Goal: Navigation & Orientation: Find specific page/section

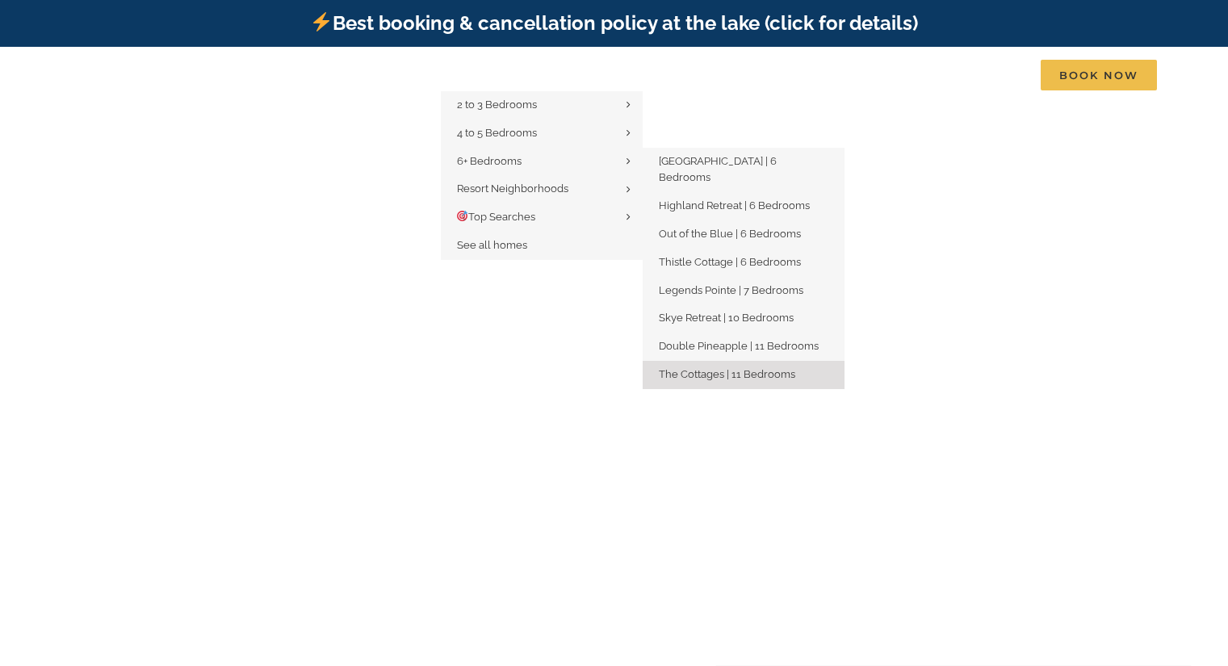
click at [751, 368] on span "The Cottages | 11 Bedrooms" at bounding box center [727, 374] width 136 height 12
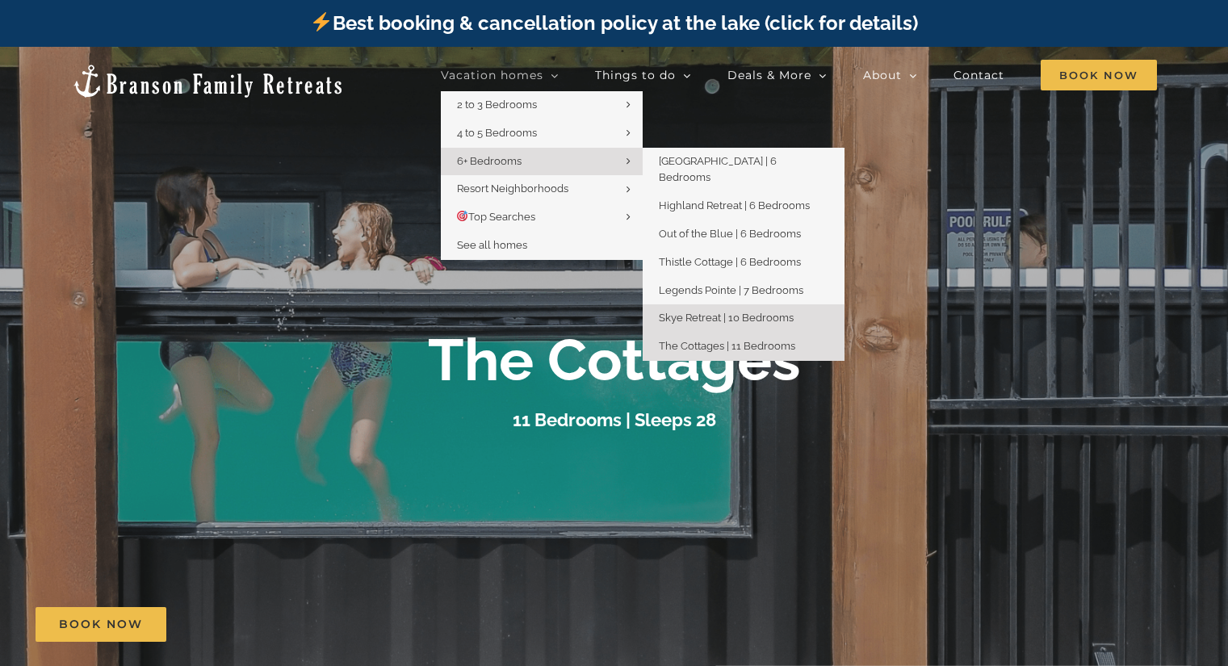
click at [720, 312] on span "Skye Retreat | 10 Bedrooms" at bounding box center [726, 318] width 135 height 12
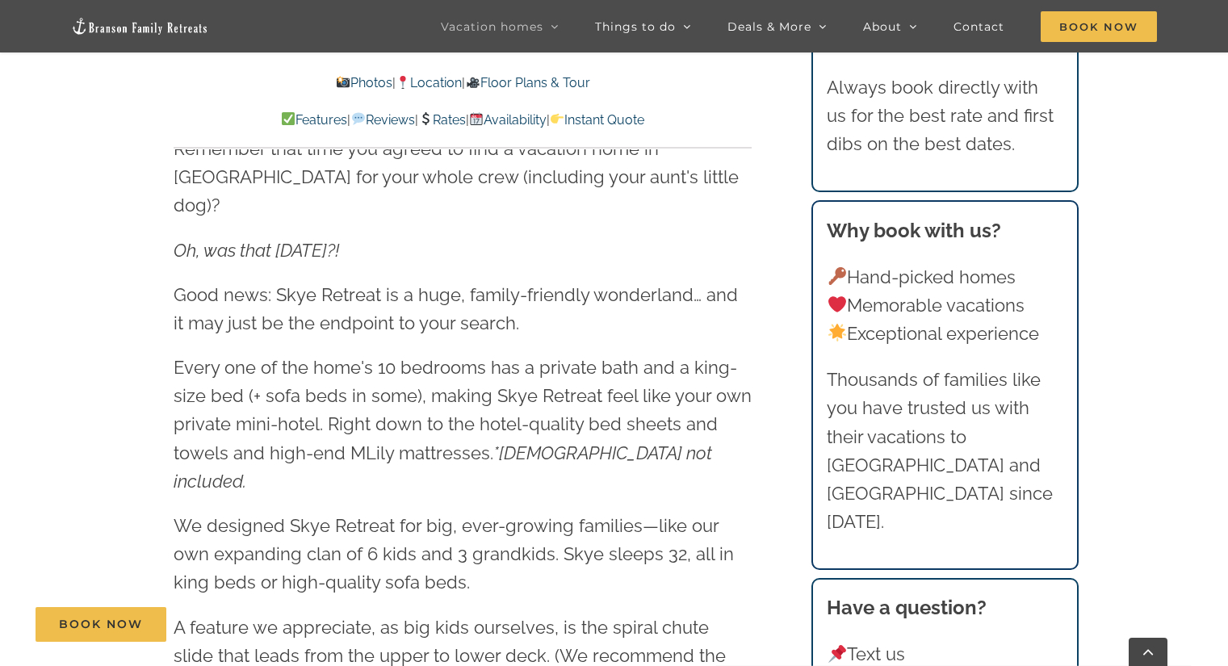
scroll to position [1857, 0]
